Goal: Navigation & Orientation: Find specific page/section

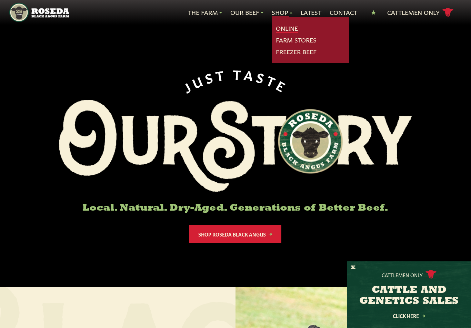
click at [289, 28] on link "Online" at bounding box center [287, 28] width 22 height 9
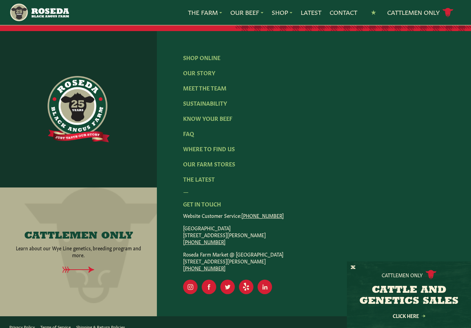
scroll to position [1119, 0]
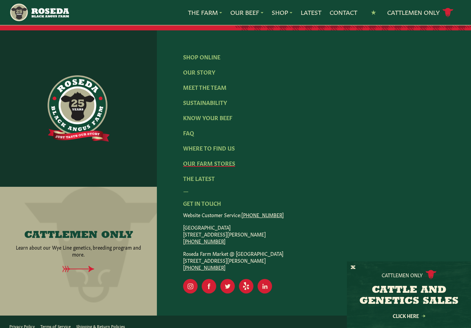
click at [220, 159] on link "Our Farm Stores" at bounding box center [209, 163] width 52 height 8
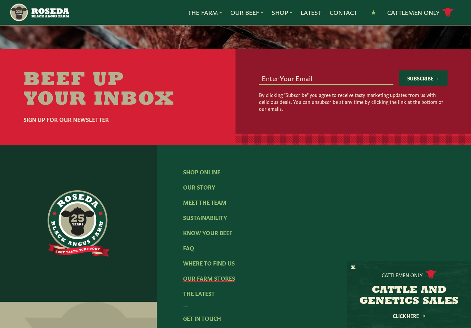
scroll to position [1082, 0]
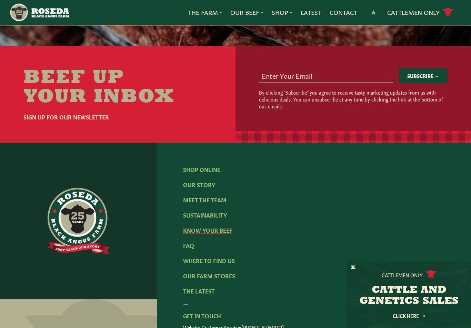
click at [203, 233] on link "Know Your Beef" at bounding box center [207, 230] width 49 height 8
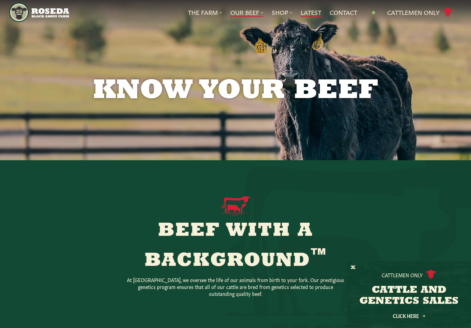
click at [313, 12] on link "Latest" at bounding box center [311, 12] width 21 height 9
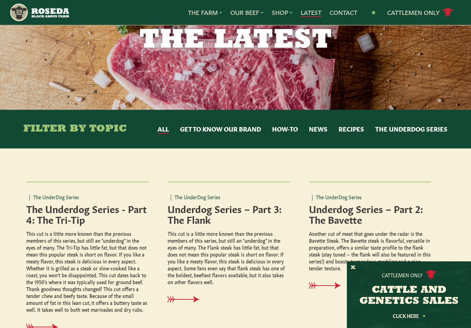
scroll to position [51, 0]
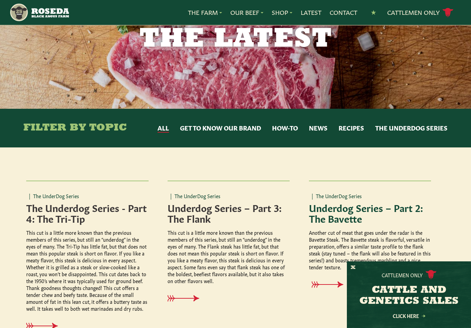
click at [329, 285] on icon at bounding box center [330, 284] width 32 height 7
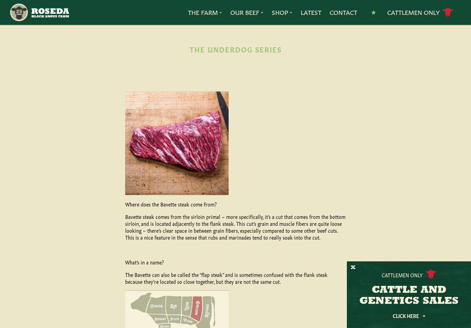
scroll to position [11, 0]
